Goal: Information Seeking & Learning: Learn about a topic

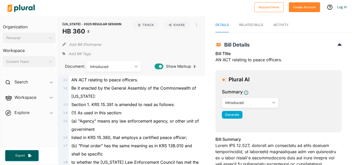
click at [125, 70] on div "Introduced ic_keyboard_arrow_down" at bounding box center [114, 66] width 54 height 10
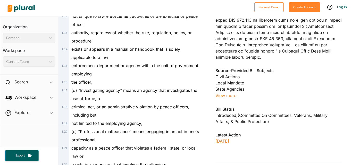
scroll to position [217, 0]
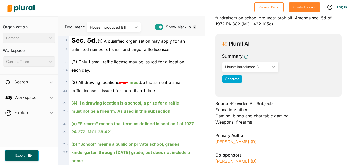
scroll to position [42, 0]
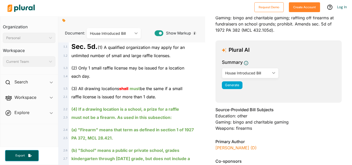
click at [242, 74] on div "House Introduced Bill" at bounding box center [247, 72] width 45 height 5
click at [259, 64] on span "Summary" at bounding box center [278, 63] width 113 height 9
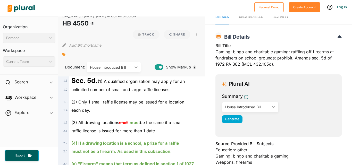
scroll to position [0, 0]
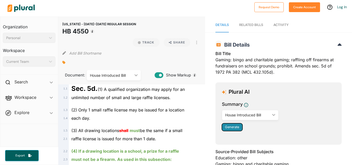
click at [234, 126] on span "Generate" at bounding box center [232, 127] width 14 height 4
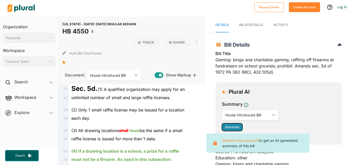
click at [234, 126] on span "Generate" at bounding box center [232, 127] width 14 height 4
click at [253, 73] on div "Bill Title Gaming: bingo and charitable gaming; raffling off firearms at fundra…" at bounding box center [279, 65] width 126 height 28
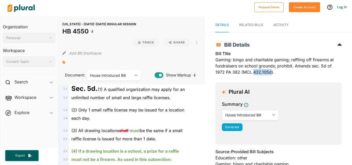
click at [253, 73] on div "Bill Title Gaming: bingo and charitable gaming; raffling off firearms at fundra…" at bounding box center [279, 65] width 126 height 28
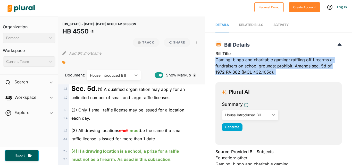
click at [253, 73] on div "Bill Title Gaming: bingo and charitable gaming; raffling off firearms at fundra…" at bounding box center [279, 65] width 126 height 28
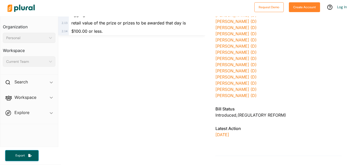
scroll to position [266, 0]
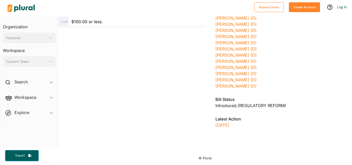
click at [253, 103] on span "REGULATORY REFORM" at bounding box center [261, 105] width 45 height 5
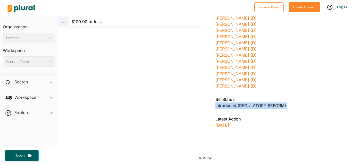
click at [253, 103] on span "REGULATORY REFORM" at bounding box center [261, 105] width 45 height 5
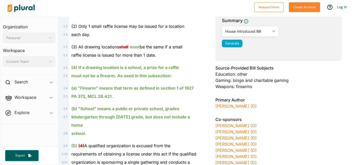
scroll to position [0, 0]
